Goal: Transaction & Acquisition: Register for event/course

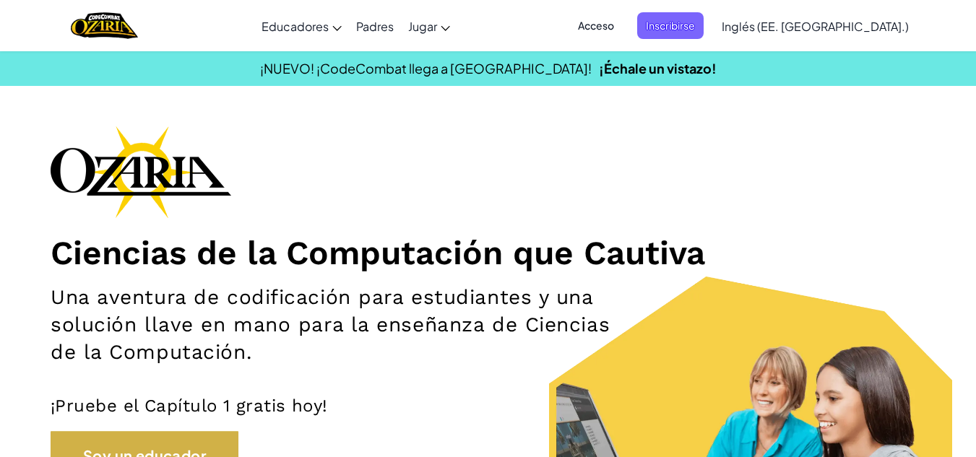
scroll to position [133, 0]
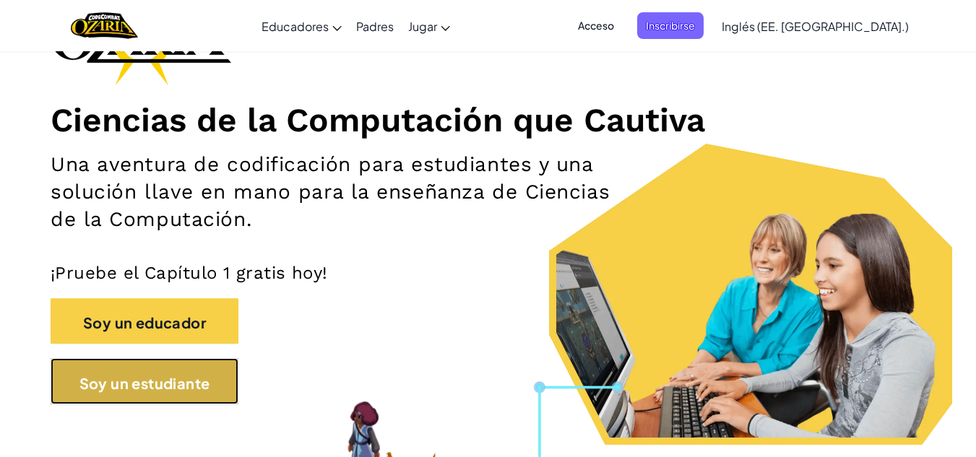
click at [210, 372] on font "Soy un estudiante" at bounding box center [144, 381] width 131 height 18
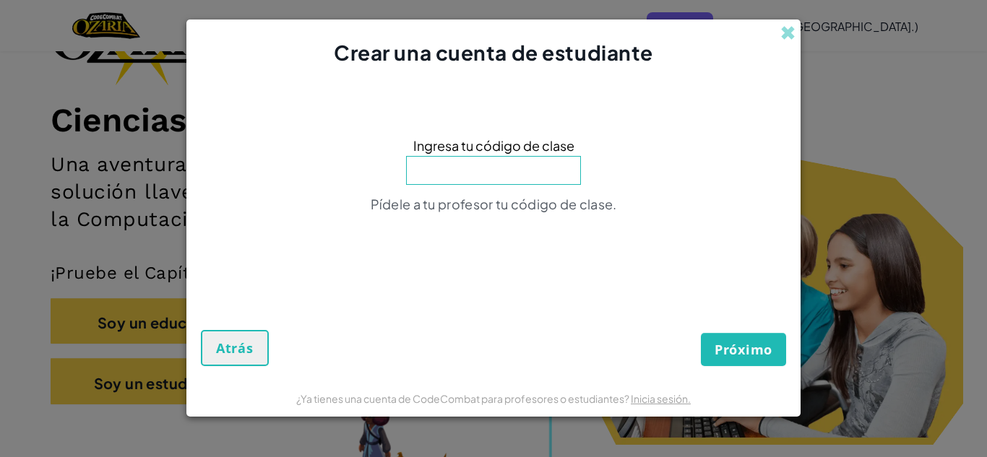
click at [462, 147] on font "Ingresa tu código de clase" at bounding box center [493, 145] width 161 height 17
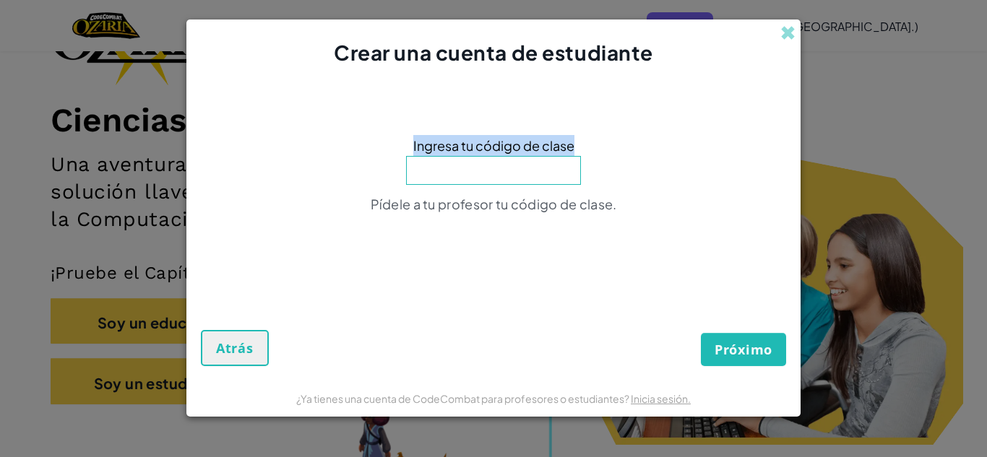
click at [462, 147] on font "Ingresa tu código de clase" at bounding box center [493, 145] width 161 height 17
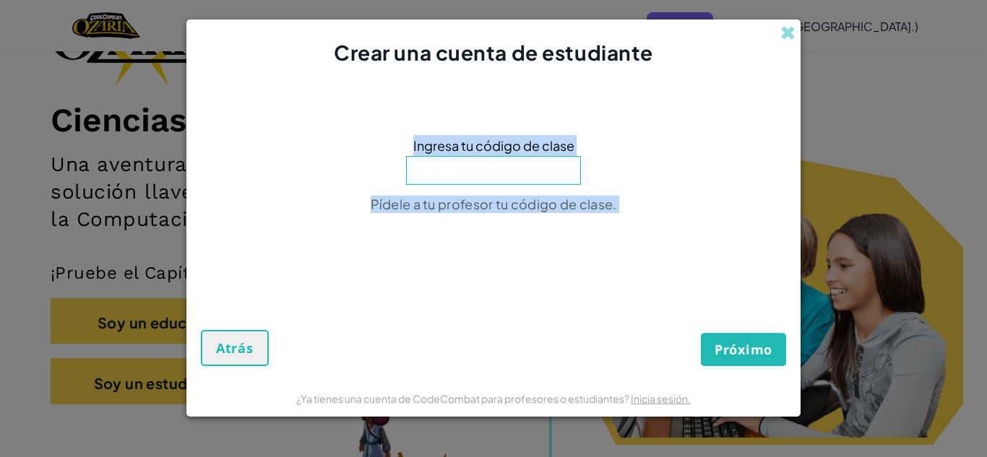
drag, startPoint x: 462, startPoint y: 147, endPoint x: 464, endPoint y: 204, distance: 57.9
click at [464, 204] on div "Ingresa tu código de clase Pídele a tu profesor tu código de clase." at bounding box center [493, 179] width 585 height 195
click at [464, 204] on font "Pídele a tu profesor tu código de clase." at bounding box center [494, 204] width 246 height 17
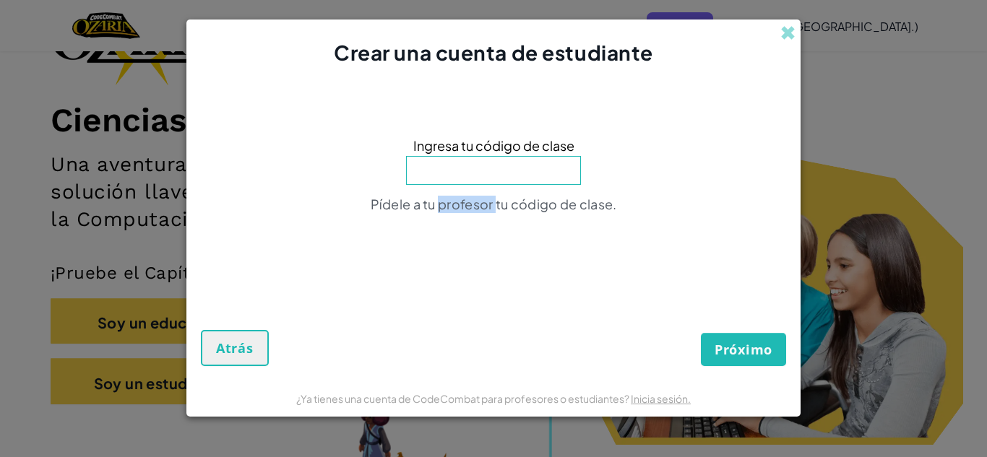
click at [464, 204] on font "Pídele a tu profesor tu código de clase." at bounding box center [494, 204] width 246 height 17
click at [483, 243] on div "Ingresa tu código de clase Pídele a tu profesor tu código de clase." at bounding box center [493, 179] width 585 height 195
click at [425, 177] on input at bounding box center [493, 170] width 175 height 29
type input "FlySpeedPath"
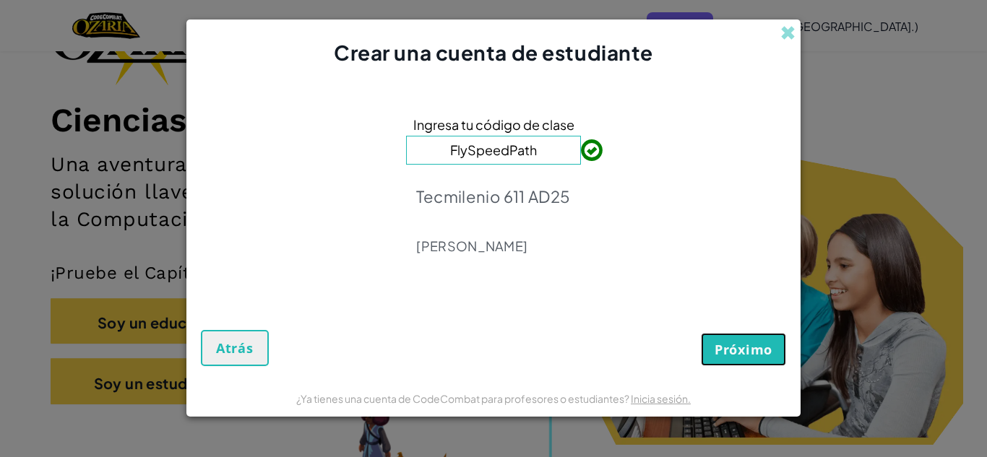
click at [751, 363] on button "Próximo" at bounding box center [743, 349] width 85 height 33
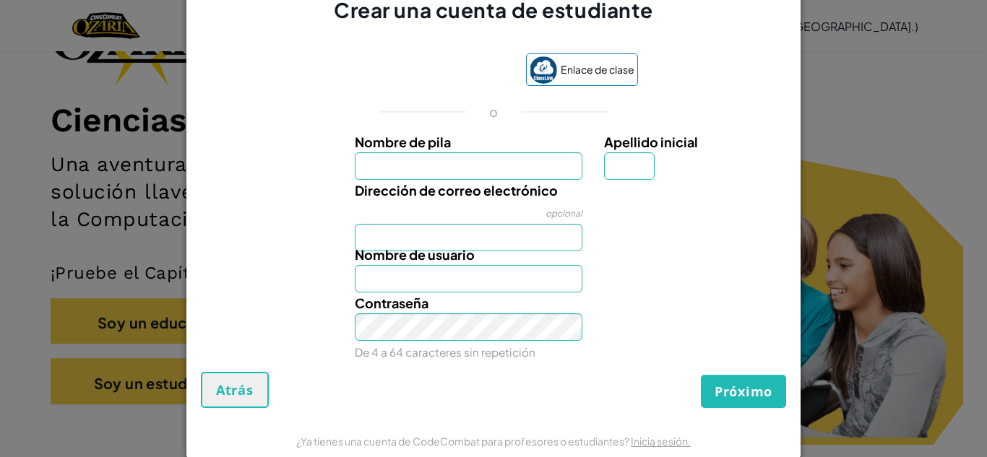
click at [606, 296] on div "Contraseña De 4 a 64 caracteres sin repetición" at bounding box center [494, 328] width 600 height 70
click at [222, 402] on button "Atrás" at bounding box center [235, 390] width 68 height 36
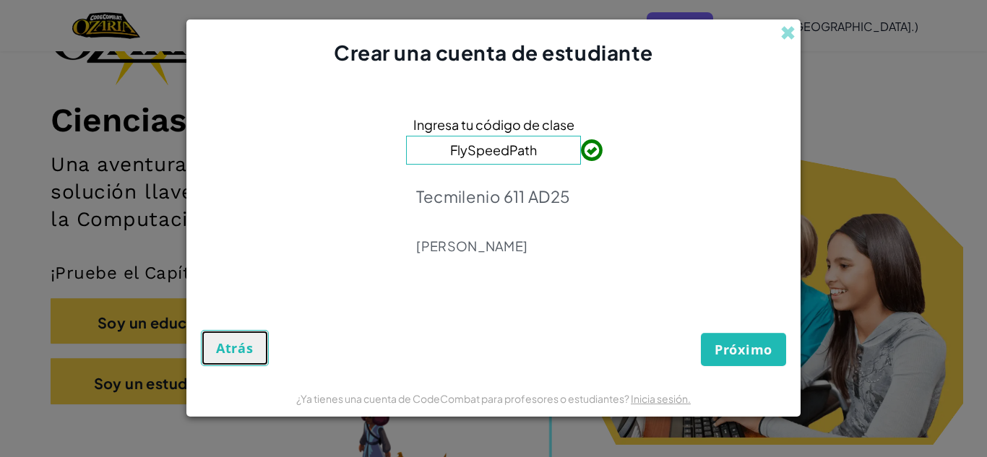
click at [231, 347] on font "Atrás" at bounding box center [235, 348] width 38 height 17
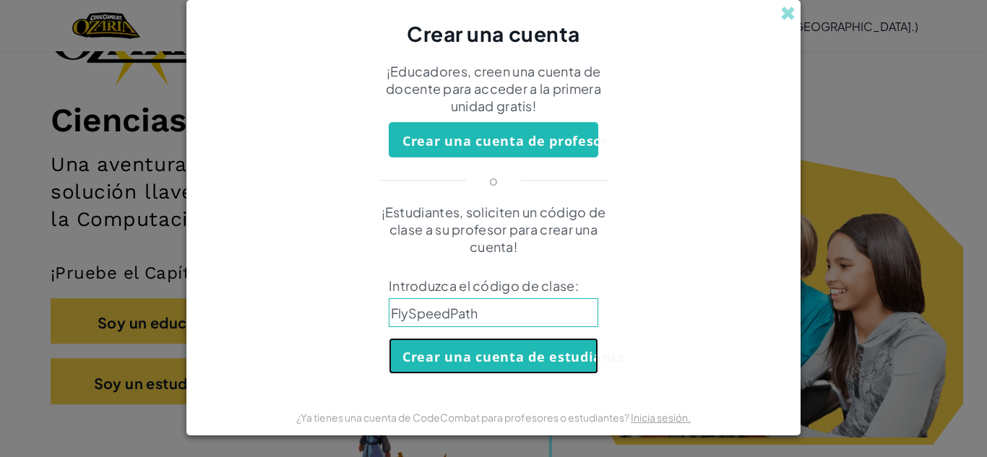
click at [575, 353] on font "Crear una cuenta de estudiante" at bounding box center [513, 357] width 223 height 17
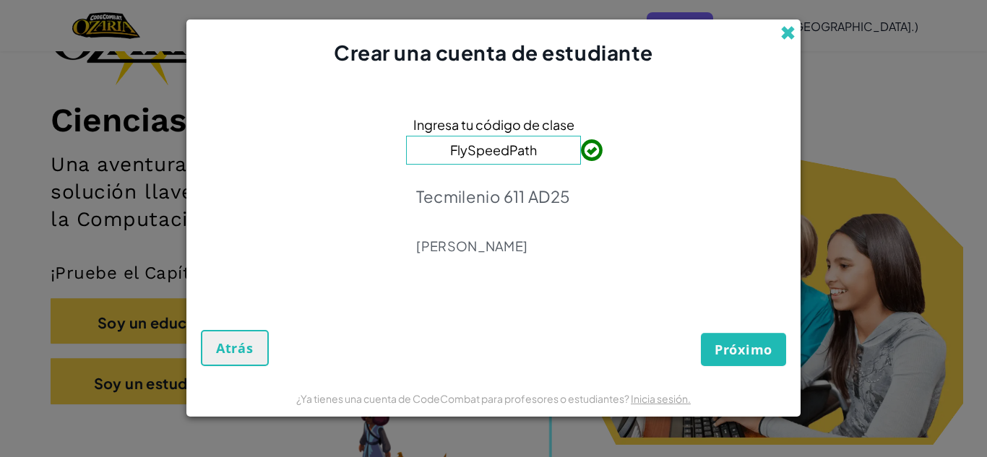
click at [783, 30] on span at bounding box center [787, 32] width 15 height 15
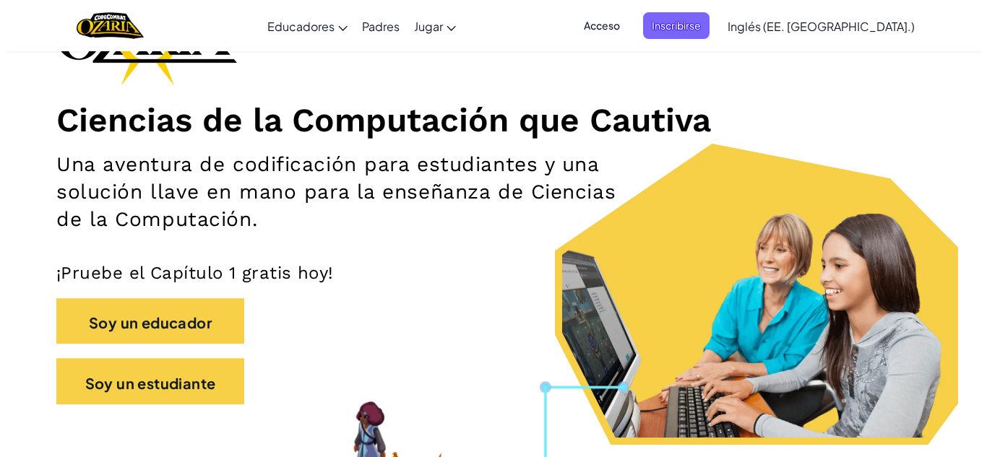
scroll to position [0, 0]
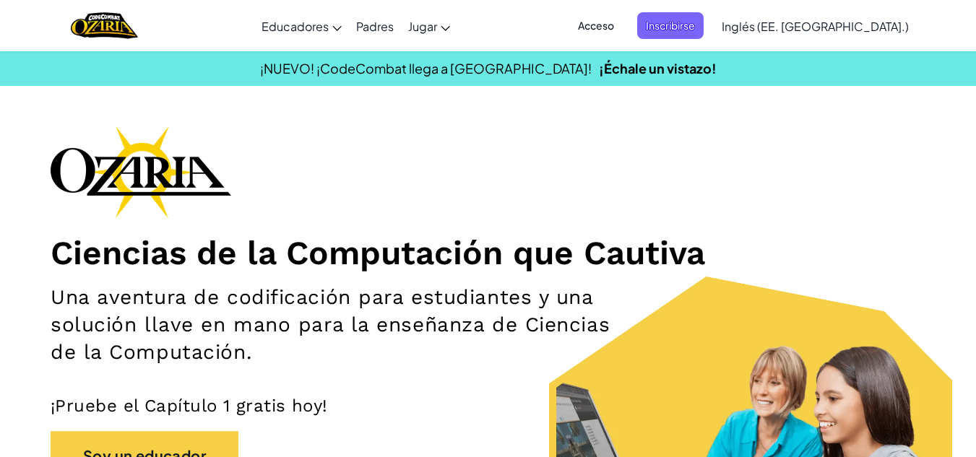
click at [614, 20] on font "Acceso" at bounding box center [596, 25] width 36 height 13
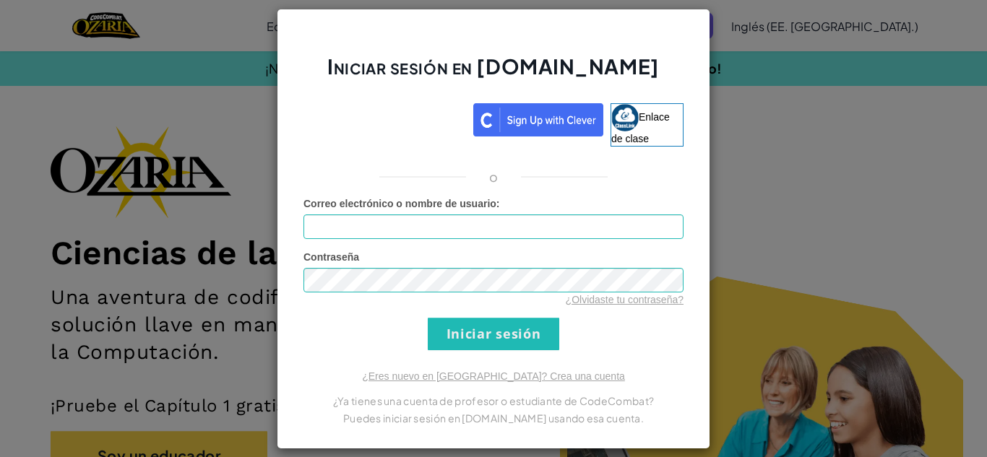
type input "AL07186101@tecmilenio.mx"
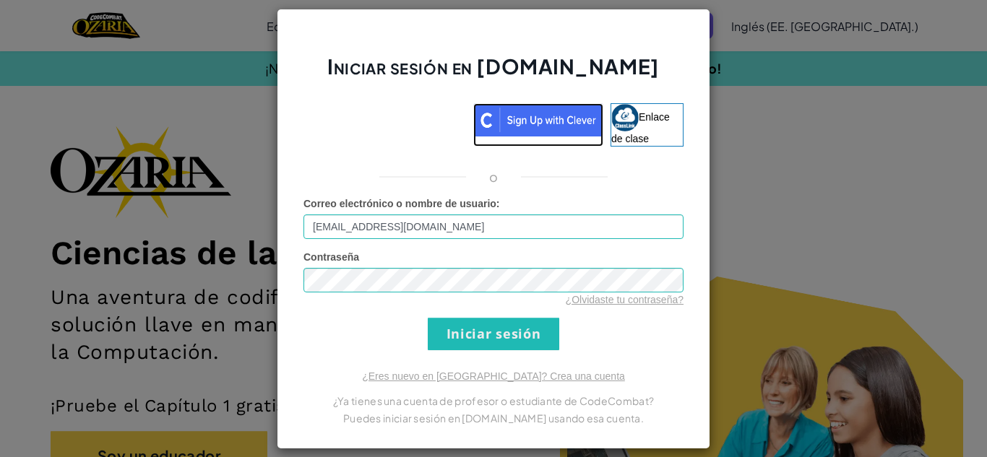
click at [559, 118] on img at bounding box center [538, 119] width 130 height 33
